Goal: Check status: Check status

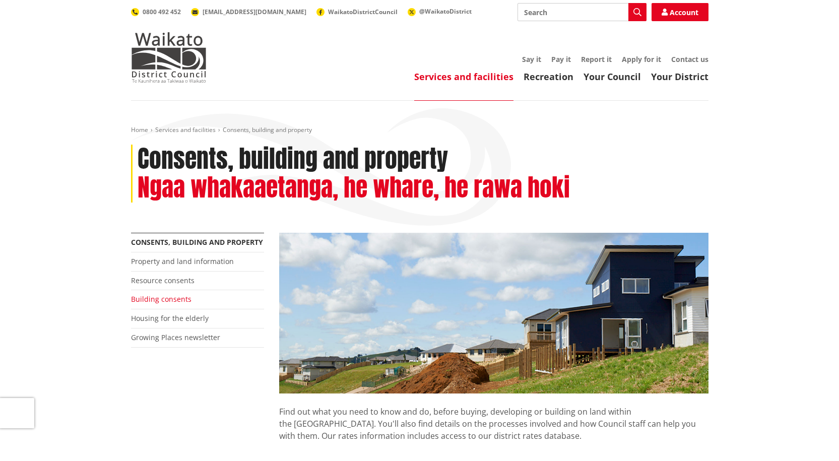
click at [167, 299] on link "Building consents" at bounding box center [161, 299] width 60 height 10
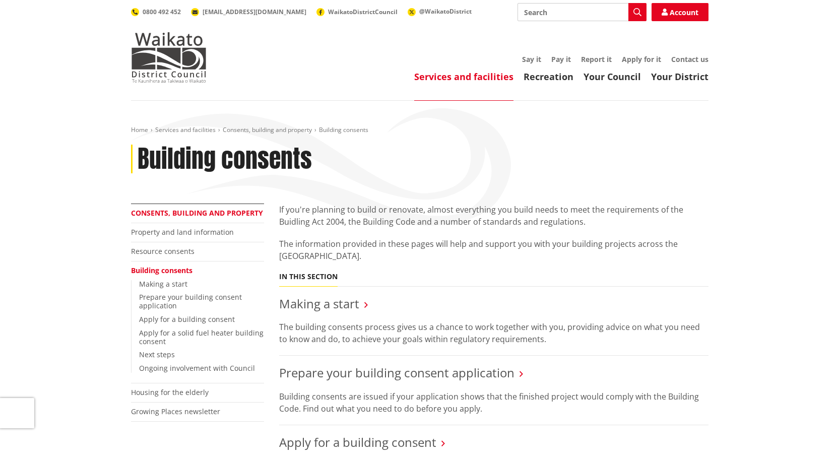
click at [180, 217] on link "Consents, building and property" at bounding box center [197, 213] width 132 height 10
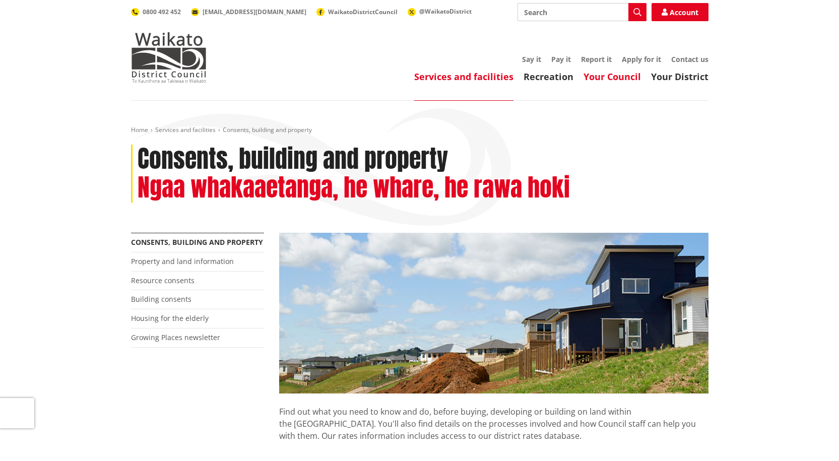
click at [607, 76] on link "Your Council" at bounding box center [611, 77] width 57 height 12
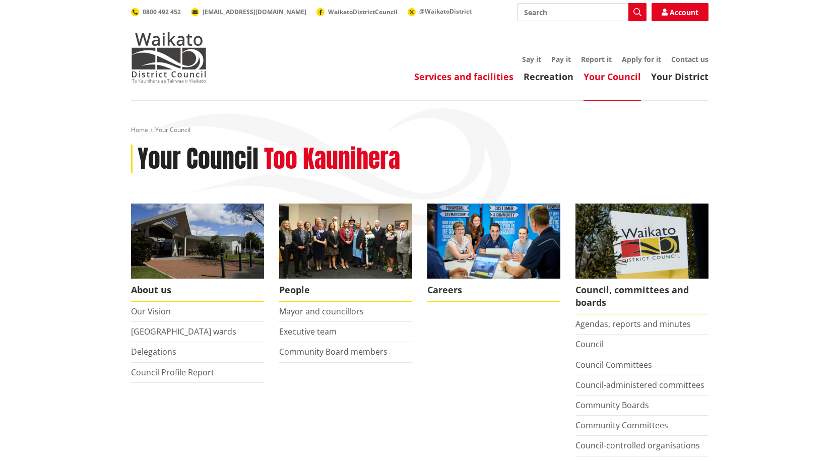
click at [490, 76] on link "Services and facilities" at bounding box center [463, 77] width 99 height 12
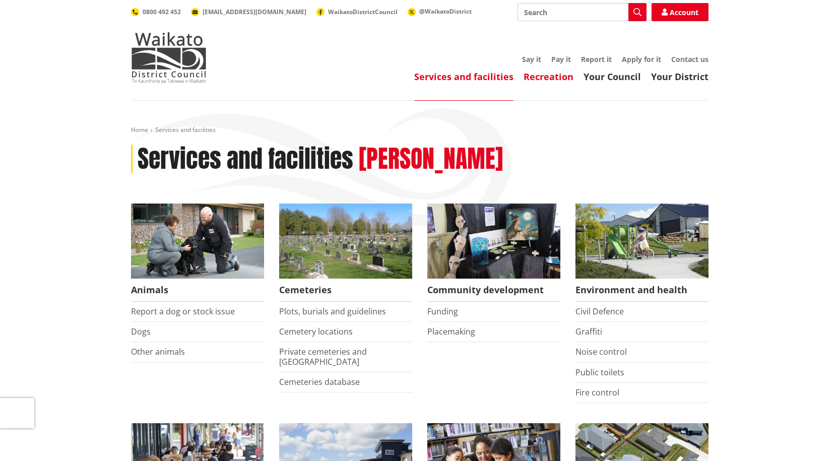
click at [552, 74] on link "Recreation" at bounding box center [548, 77] width 50 height 12
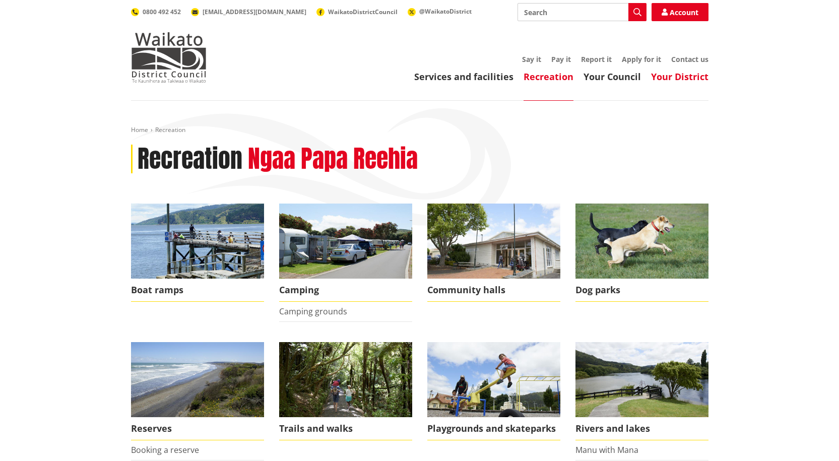
click at [688, 80] on link "Your District" at bounding box center [679, 77] width 57 height 12
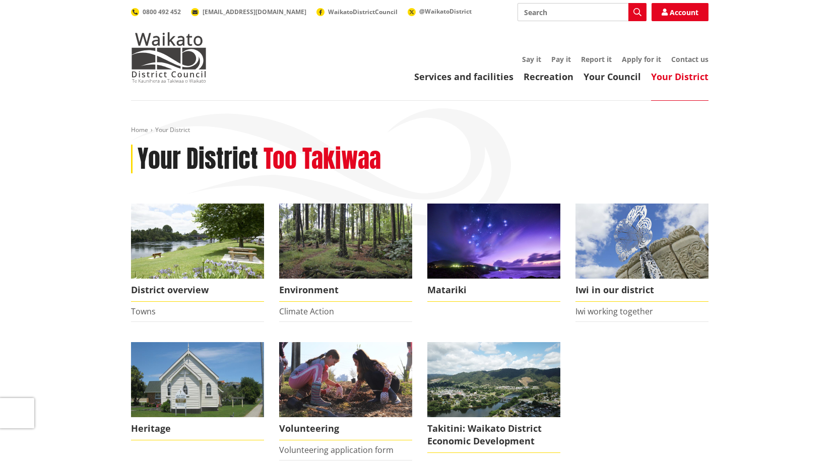
click at [610, 14] on input "Search" at bounding box center [581, 12] width 129 height 18
type input "consent tracker"
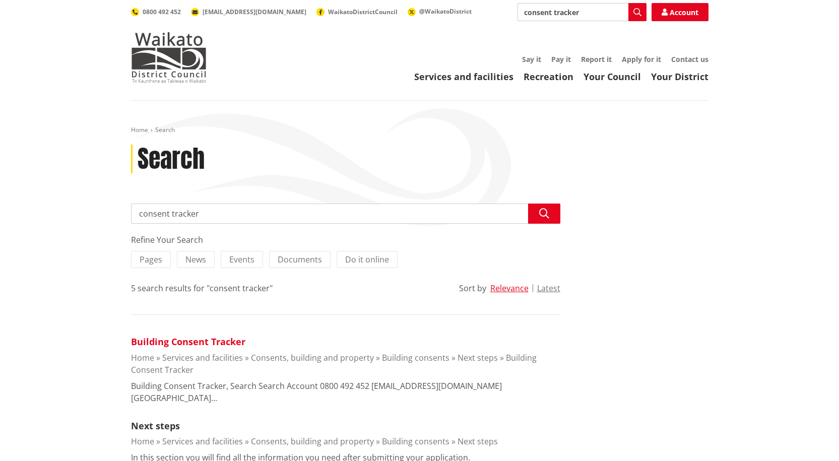
click at [157, 337] on link "Building Consent Tracker" at bounding box center [188, 341] width 114 height 12
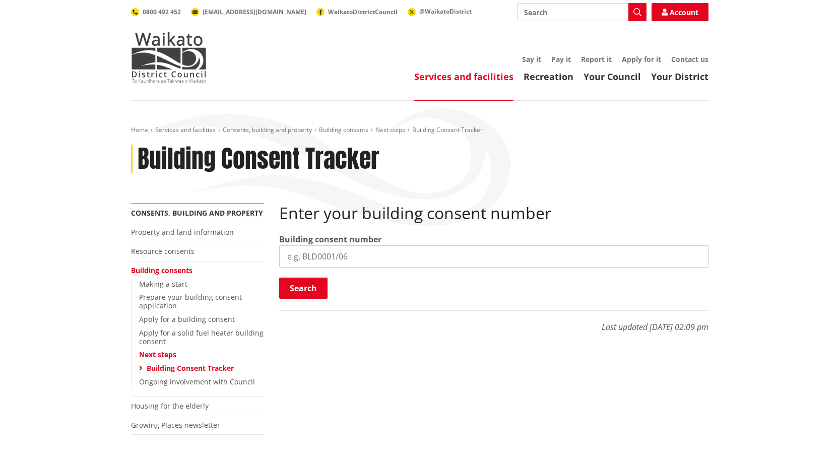
click at [324, 266] on input "search" at bounding box center [493, 256] width 429 height 22
click at [320, 252] on input "search" at bounding box center [493, 256] width 429 height 22
click at [345, 262] on input "search" at bounding box center [493, 256] width 429 height 22
paste input "BLD0088 26"
type input "BLD0088 26"
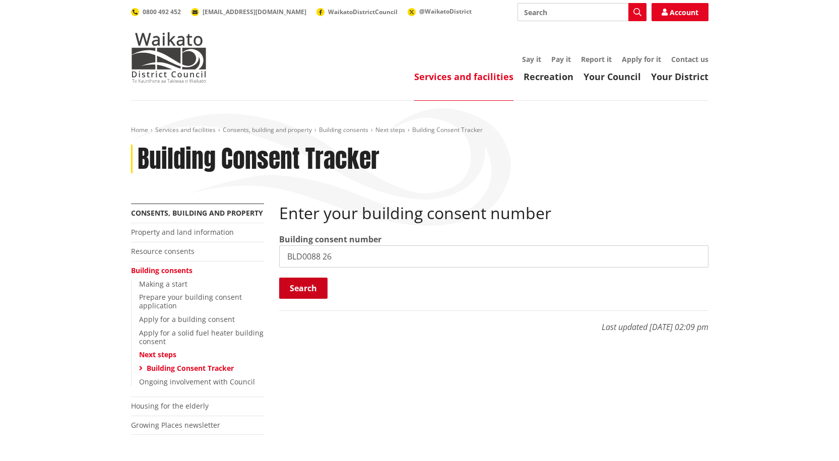
click at [308, 283] on button "Search" at bounding box center [303, 288] width 48 height 21
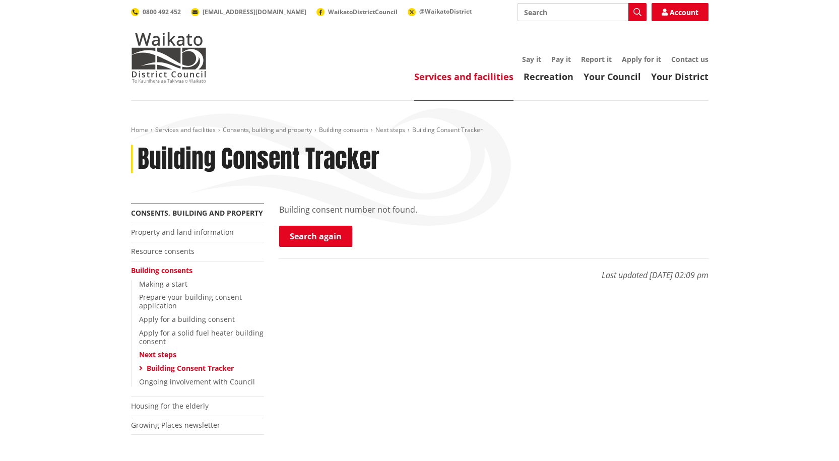
click at [213, 273] on li "Building consents Making a start Prepare your building consent application Appl…" at bounding box center [197, 328] width 133 height 135
click at [309, 234] on link "Search again" at bounding box center [315, 236] width 73 height 21
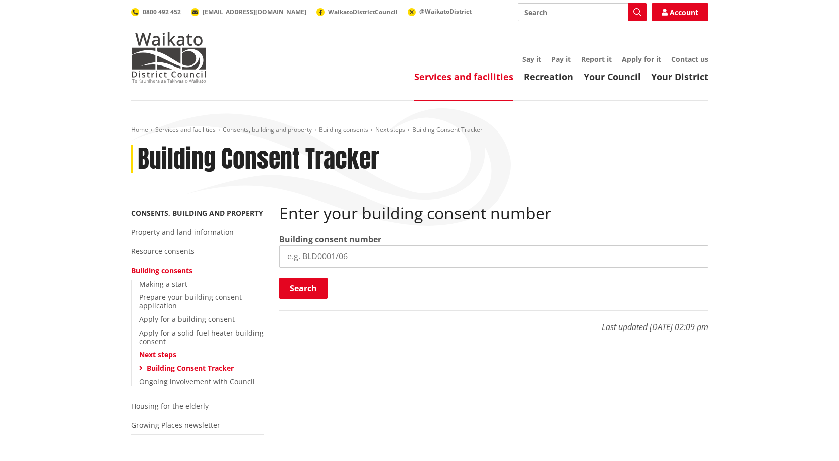
click at [330, 253] on input "search" at bounding box center [493, 256] width 429 height 22
paste input "BLD0088/26"
type input "BLD0088/26"
click at [318, 282] on button "Search" at bounding box center [303, 288] width 48 height 21
